Goal: Check status

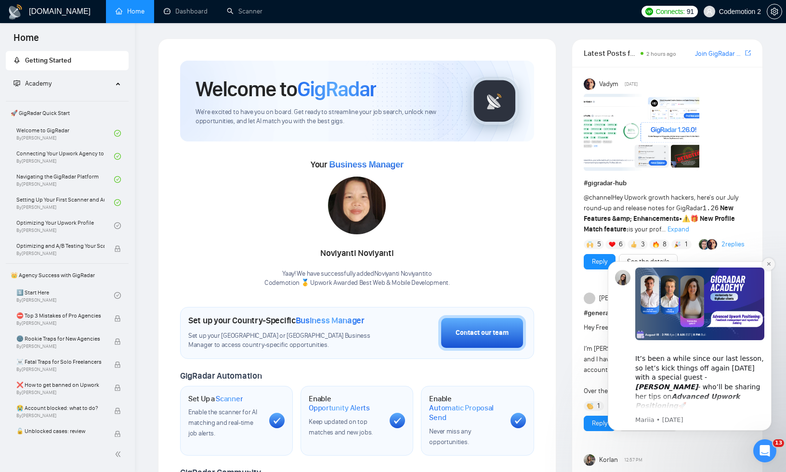
click at [768, 264] on icon "Dismiss notification" at bounding box center [768, 263] width 5 height 5
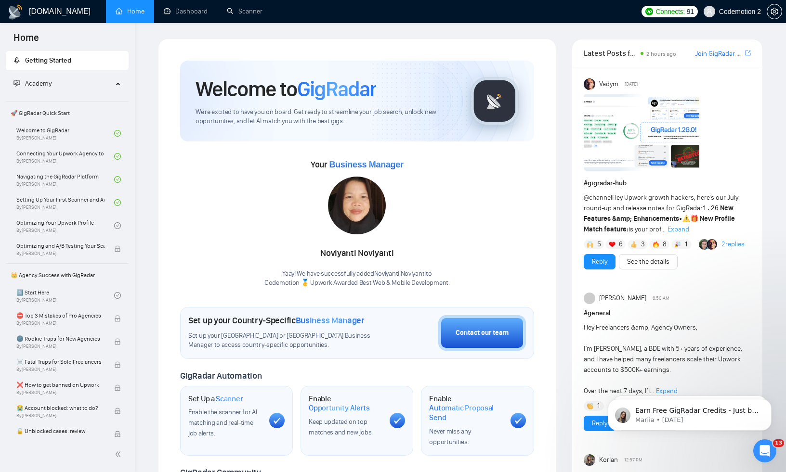
click at [191, 12] on link "Dashboard" at bounding box center [186, 11] width 44 height 8
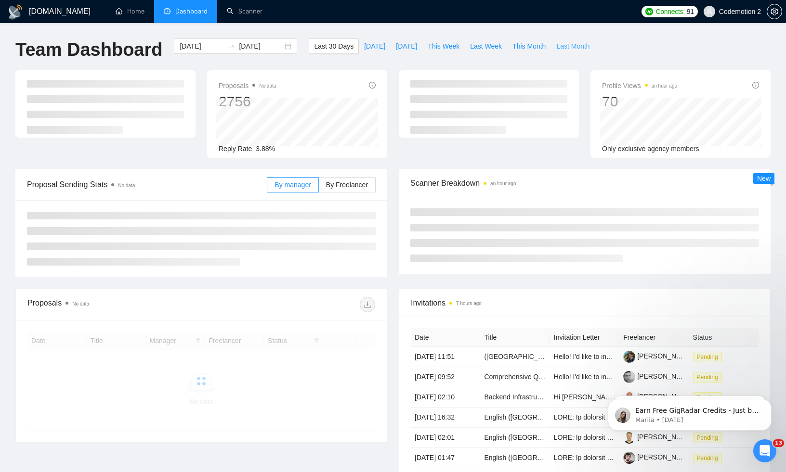
click at [573, 44] on span "Last Month" at bounding box center [572, 46] width 33 height 11
type input "[DATE]"
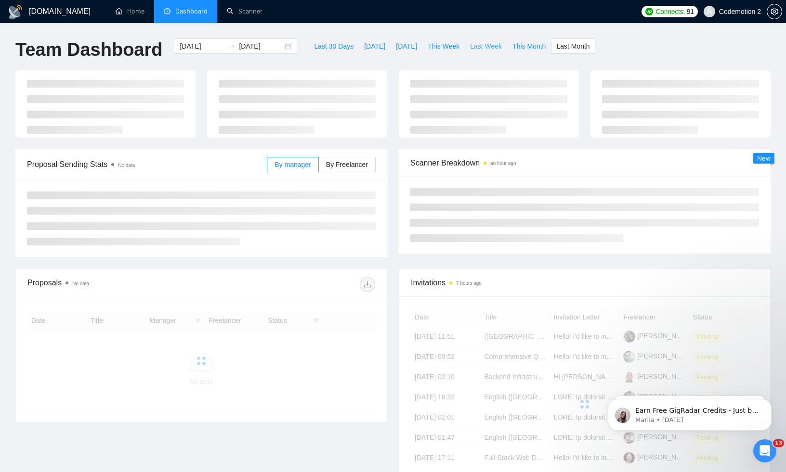
click at [483, 47] on span "Last Week" at bounding box center [486, 46] width 32 height 11
type input "[DATE]"
click at [451, 47] on span "This Week" at bounding box center [444, 46] width 32 height 11
type input "[DATE]"
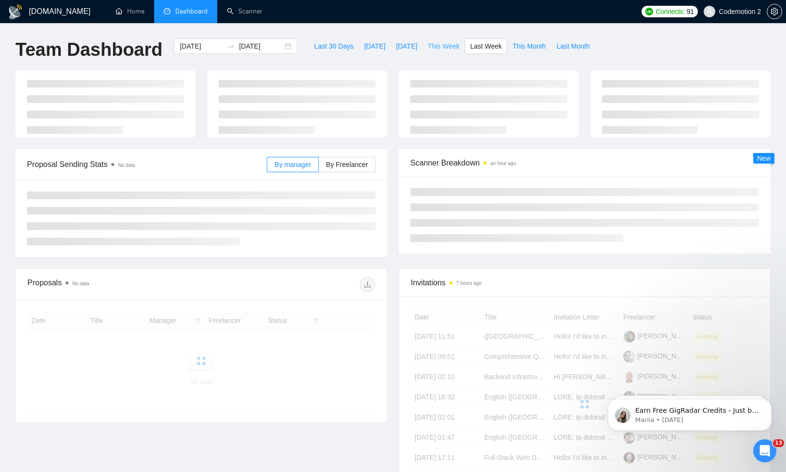
type input "[DATE]"
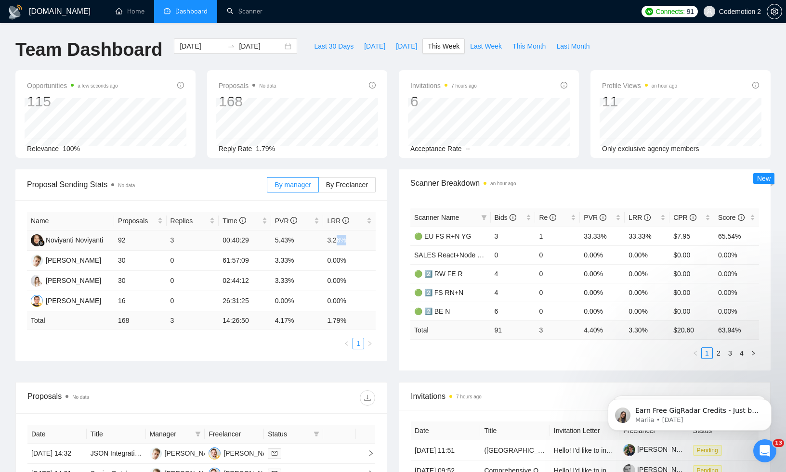
drag, startPoint x: 352, startPoint y: 238, endPoint x: 336, endPoint y: 238, distance: 15.9
click at [336, 238] on td "3.26%" at bounding box center [349, 241] width 52 height 20
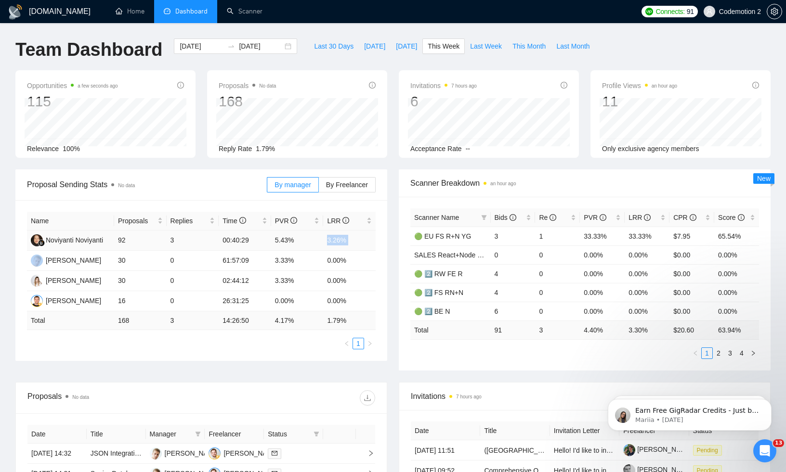
click at [336, 238] on td "3.26%" at bounding box center [349, 241] width 52 height 20
click at [488, 43] on span "Last Week" at bounding box center [486, 46] width 32 height 11
type input "[DATE]"
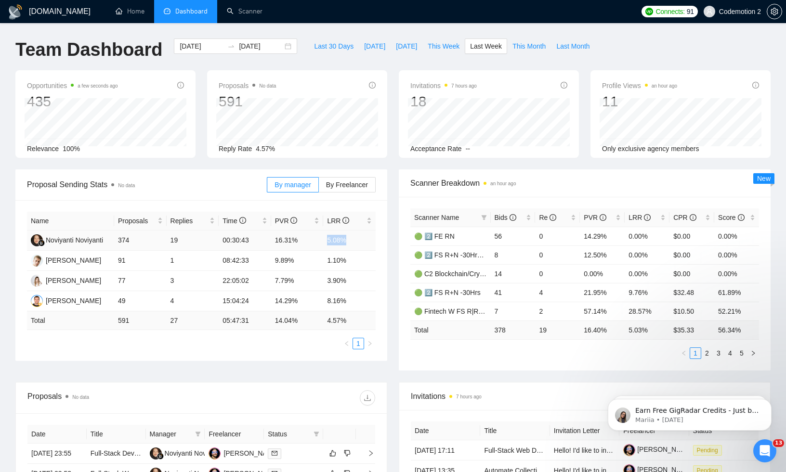
drag, startPoint x: 326, startPoint y: 236, endPoint x: 347, endPoint y: 236, distance: 20.7
click at [347, 236] on td "5.08%" at bounding box center [349, 241] width 52 height 20
click at [339, 241] on td "5.08%" at bounding box center [349, 241] width 52 height 20
